Goal: Use online tool/utility: Utilize a website feature to perform a specific function

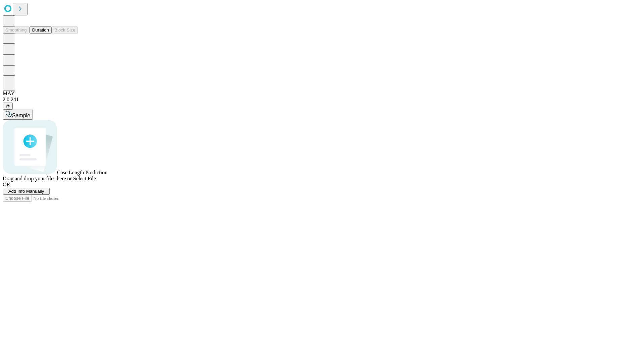
click at [49, 34] on button "Duration" at bounding box center [41, 29] width 22 height 7
click at [44, 194] on span "Add Info Manually" at bounding box center [26, 191] width 36 height 5
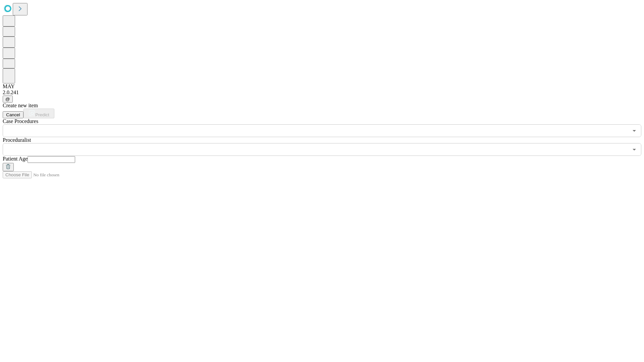
click at [75, 156] on input "text" at bounding box center [51, 159] width 48 height 7
type input "**"
click at [327, 143] on input "text" at bounding box center [315, 149] width 625 height 13
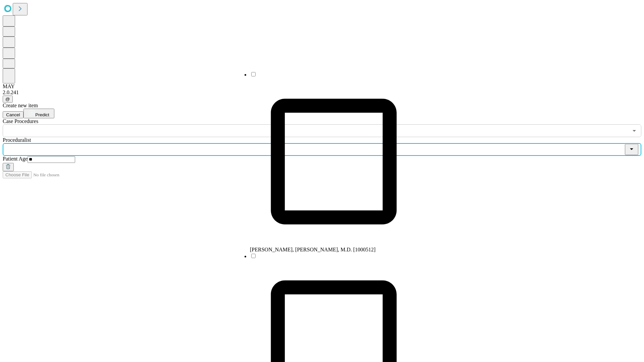
click at [327, 77] on li "[PERSON_NAME], [PERSON_NAME], M.D. [1000512]" at bounding box center [334, 162] width 168 height 182
click at [141, 124] on input "text" at bounding box center [315, 130] width 625 height 13
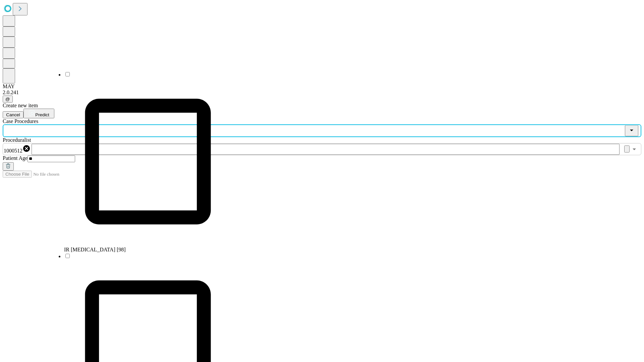
click at [141, 77] on li "IR [MEDICAL_DATA] [98]" at bounding box center [148, 162] width 168 height 182
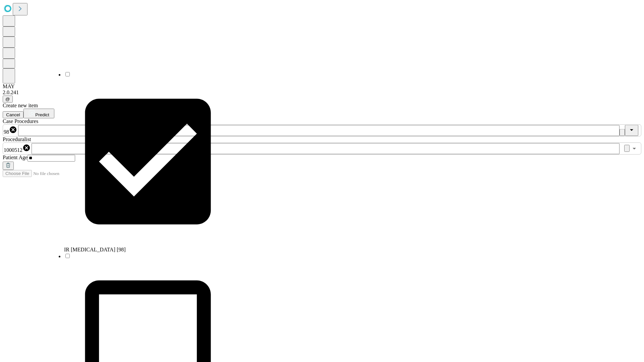
click at [49, 112] on span "Predict" at bounding box center [42, 114] width 14 height 5
